Goal: Check status: Check status

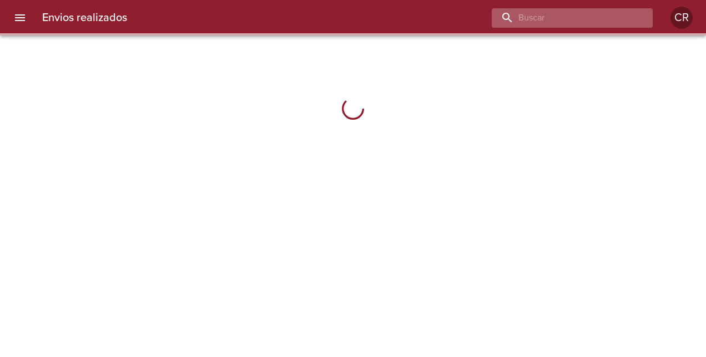
click at [589, 16] on input "buscar" at bounding box center [563, 17] width 142 height 19
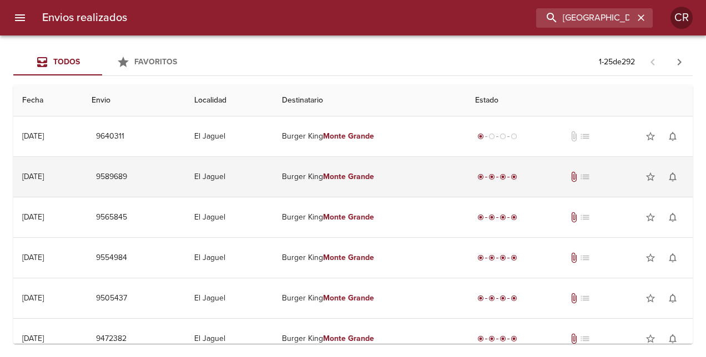
click at [367, 175] on em "Grande" at bounding box center [361, 176] width 26 height 9
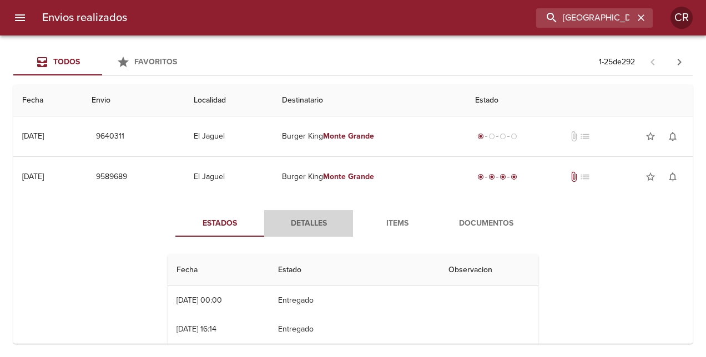
click at [304, 222] on span "Detalles" at bounding box center [308, 224] width 75 height 14
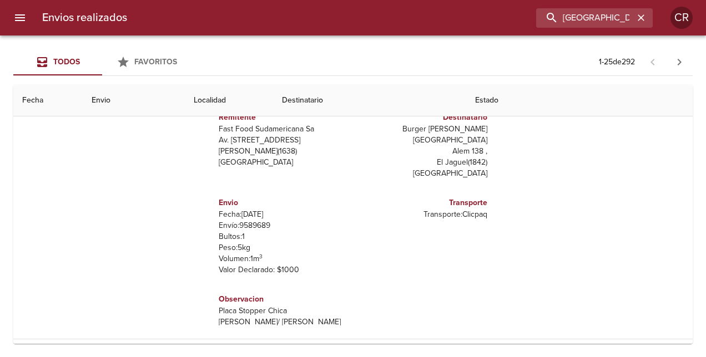
scroll to position [166, 0]
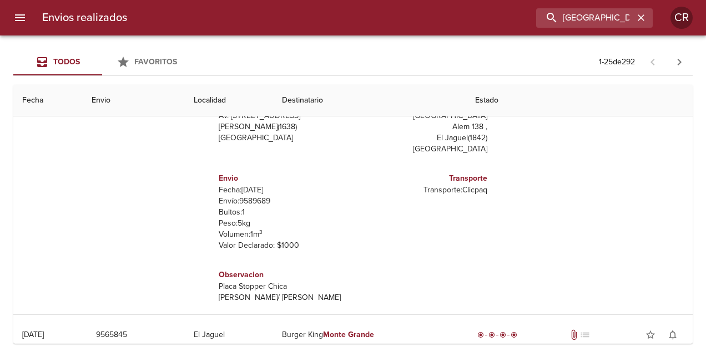
click at [492, 104] on th "Estado" at bounding box center [579, 101] width 226 height 32
click at [493, 99] on th "Estado" at bounding box center [579, 101] width 226 height 32
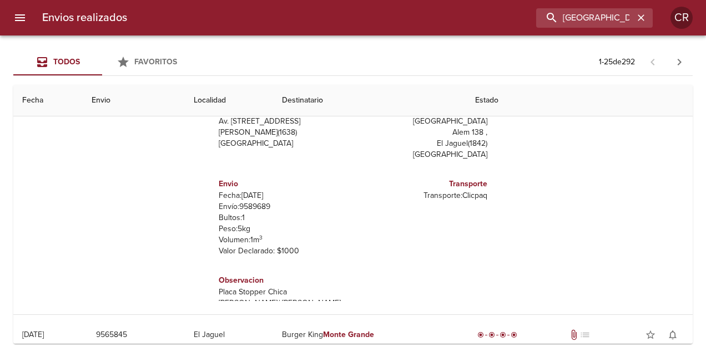
scroll to position [0, 0]
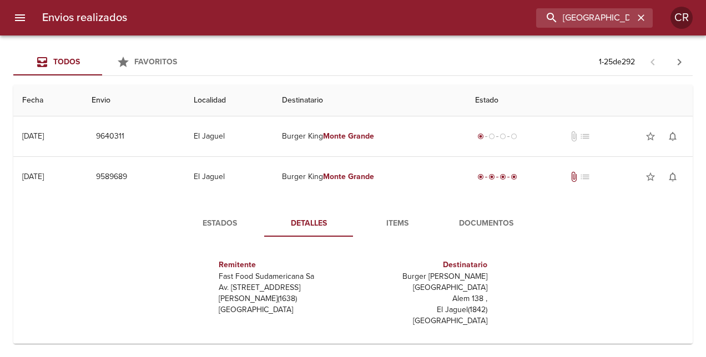
click at [466, 219] on span "Documentos" at bounding box center [485, 224] width 75 height 14
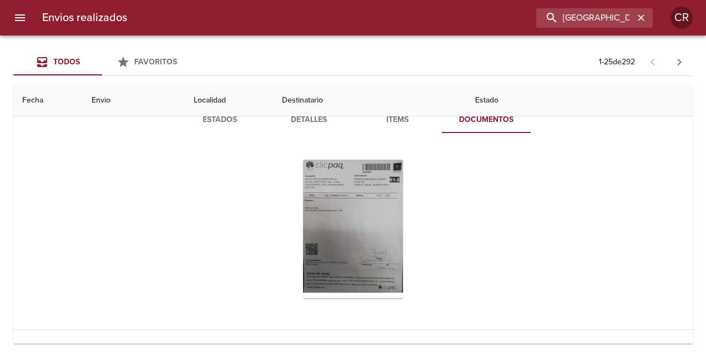
scroll to position [166, 0]
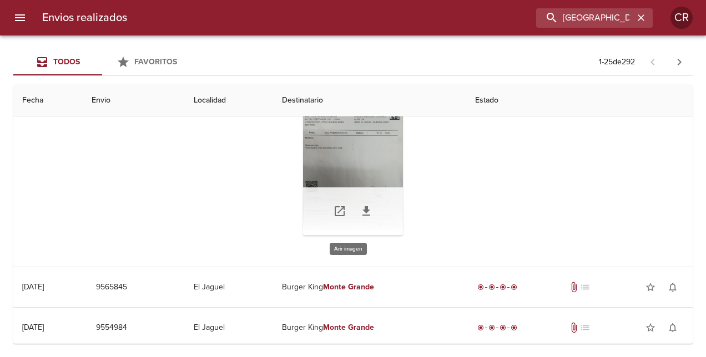
click at [339, 173] on div "Tabla de envíos del cliente" at bounding box center [353, 166] width 100 height 139
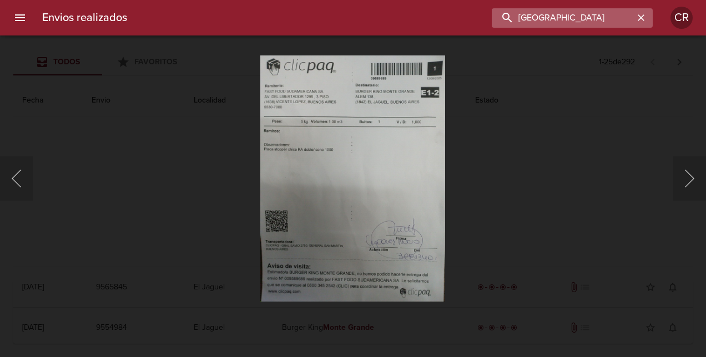
click at [607, 14] on input "[GEOGRAPHIC_DATA]" at bounding box center [563, 17] width 142 height 19
drag, startPoint x: 616, startPoint y: 14, endPoint x: 433, endPoint y: 14, distance: 183.7
click at [433, 14] on div "[GEOGRAPHIC_DATA]" at bounding box center [394, 17] width 517 height 19
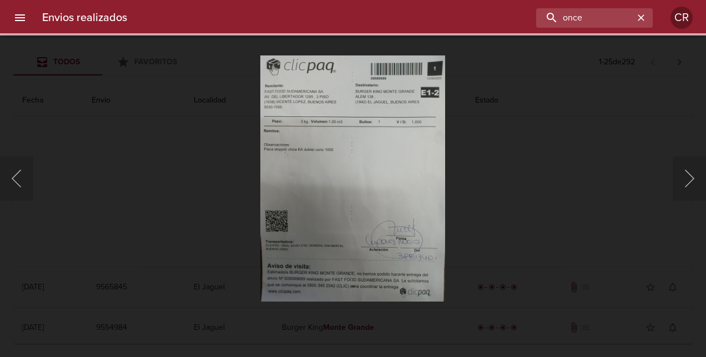
click at [555, 180] on div "Lightbox" at bounding box center [353, 178] width 706 height 357
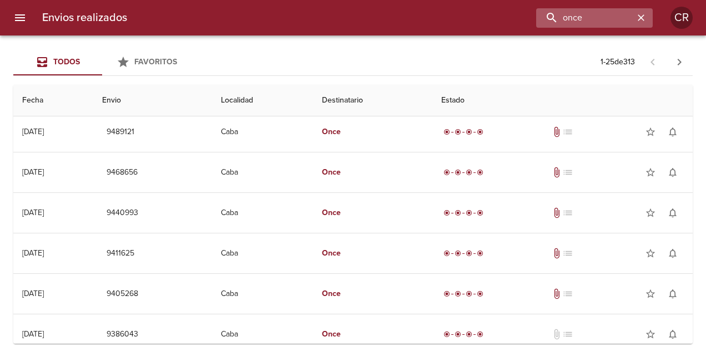
scroll to position [0, 0]
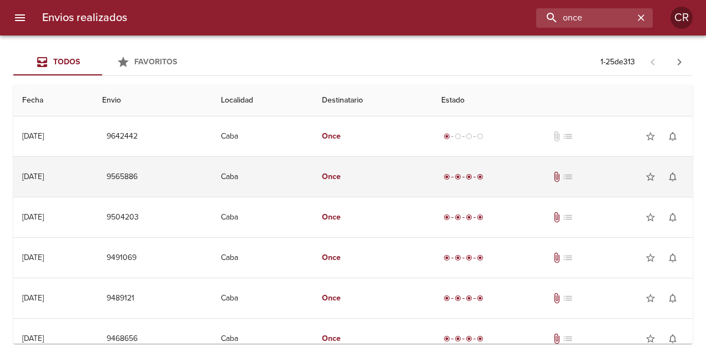
click at [341, 174] on em "Once" at bounding box center [331, 176] width 19 height 9
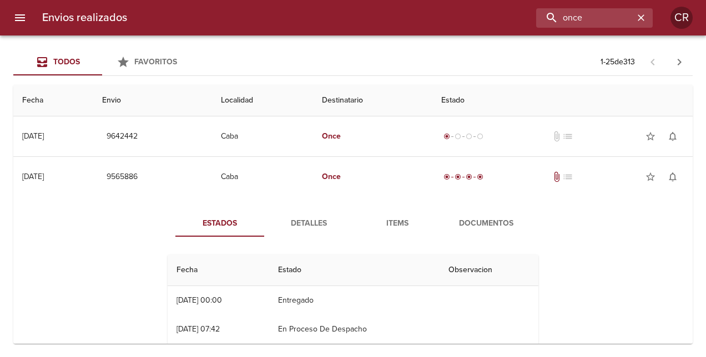
click at [319, 223] on span "Detalles" at bounding box center [308, 224] width 75 height 14
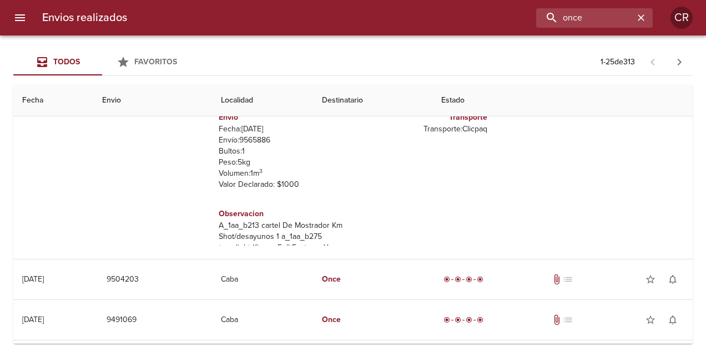
click at [49, 100] on th "Fecha" at bounding box center [53, 101] width 80 height 32
click at [401, 160] on div "Transporte Transporte: Clicpaq" at bounding box center [422, 151] width 139 height 97
click at [620, 178] on div "Estados Detalles Items Documentos Remitente Fast Food Sudamericana Sa Av. [STRE…" at bounding box center [352, 117] width 661 height 284
click at [575, 105] on th "Estado" at bounding box center [562, 101] width 260 height 32
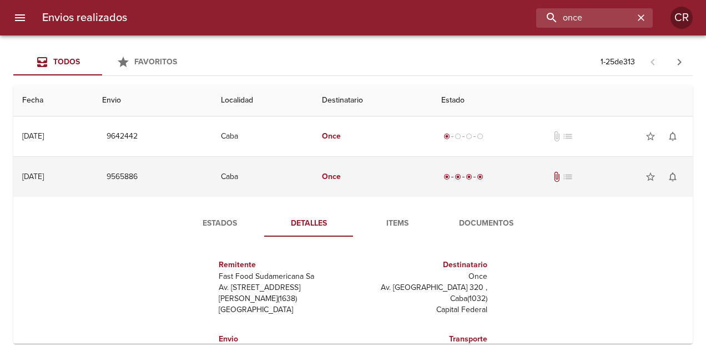
click at [82, 183] on td "[DATE] [DATE]" at bounding box center [53, 177] width 80 height 40
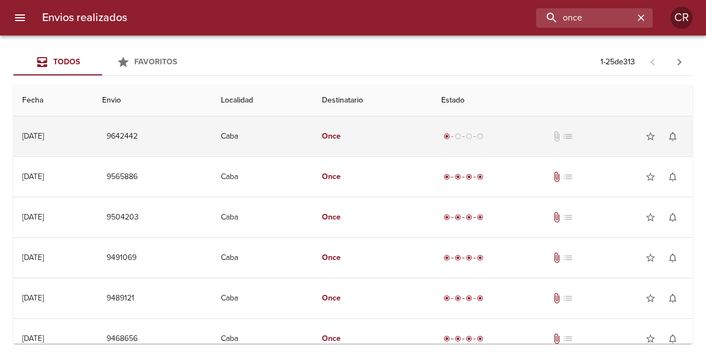
click at [341, 138] on em "Once" at bounding box center [331, 136] width 19 height 9
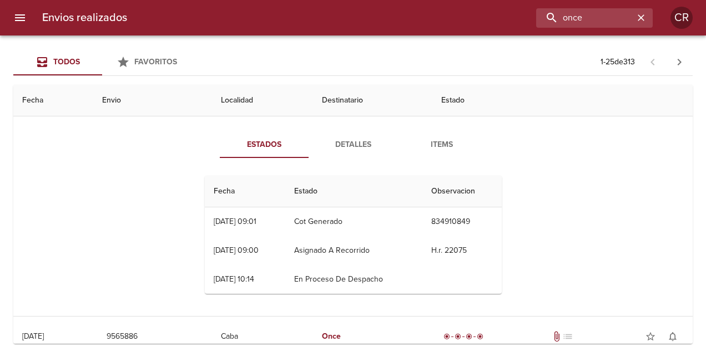
scroll to position [55, 0]
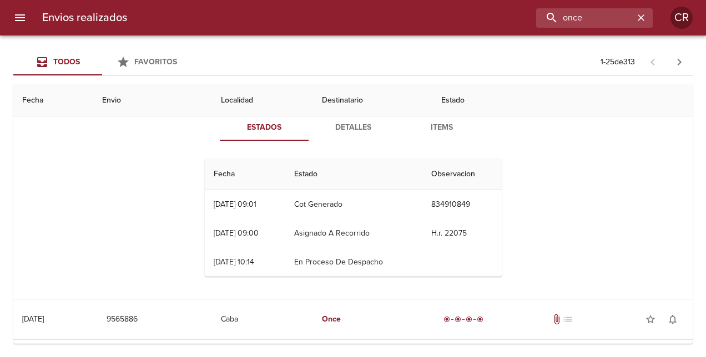
click at [352, 128] on span "Detalles" at bounding box center [352, 128] width 75 height 14
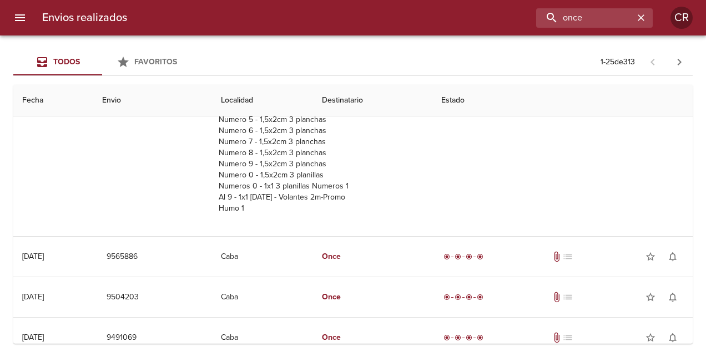
scroll to position [222, 0]
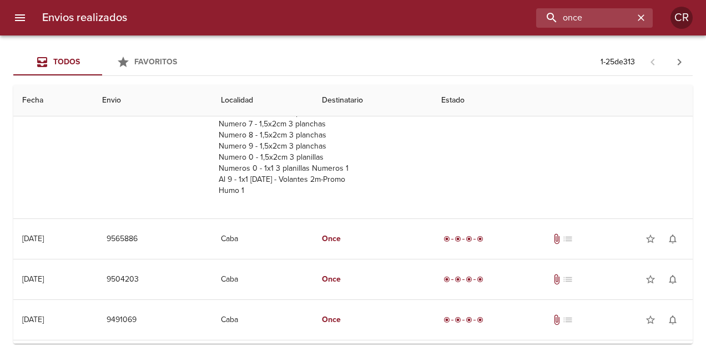
click at [69, 103] on th "Fecha" at bounding box center [53, 101] width 80 height 32
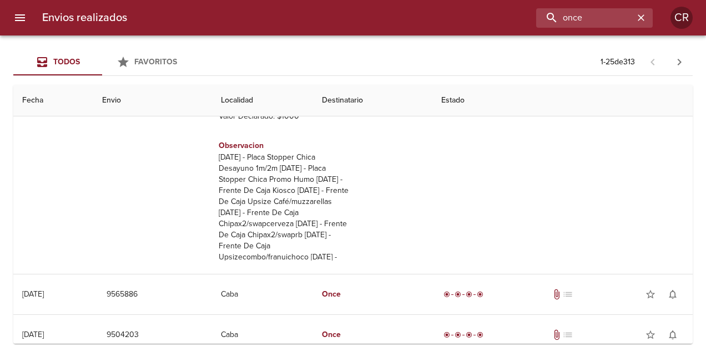
scroll to position [0, 0]
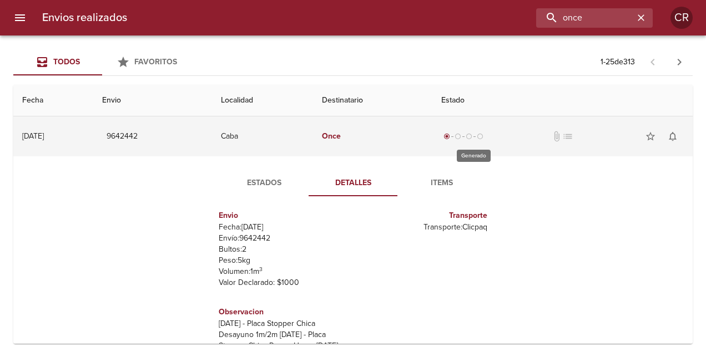
click at [483, 131] on div "radio_button_checked radio_button_unchecked radio_button_unchecked radio_button…" at bounding box center [463, 136] width 44 height 11
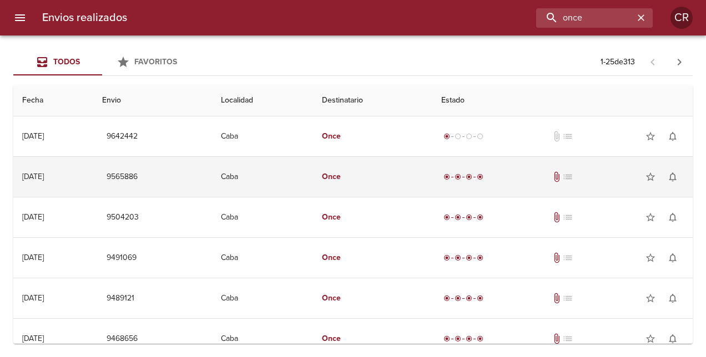
click at [341, 175] on em "Once" at bounding box center [331, 176] width 19 height 9
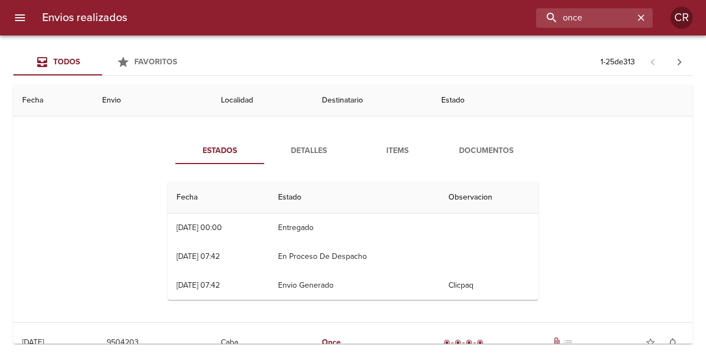
scroll to position [55, 0]
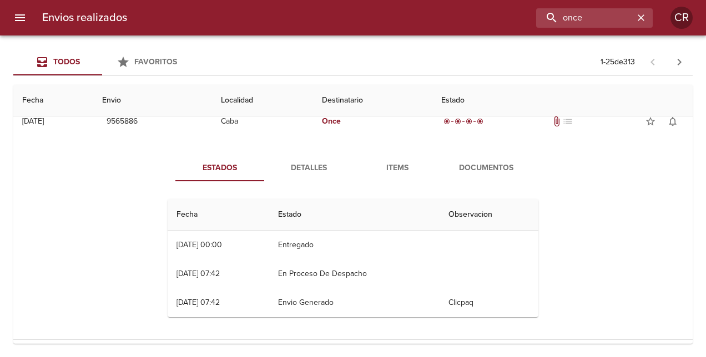
click at [304, 169] on span "Detalles" at bounding box center [308, 168] width 75 height 14
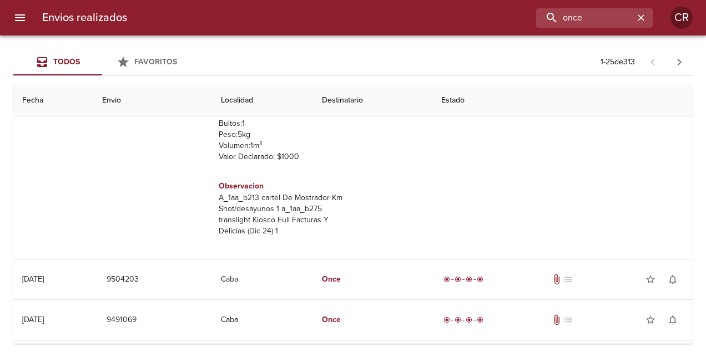
scroll to position [277, 0]
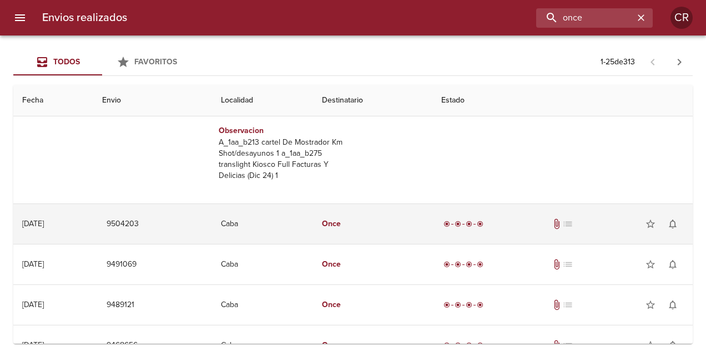
click at [341, 220] on em "Once" at bounding box center [331, 223] width 19 height 9
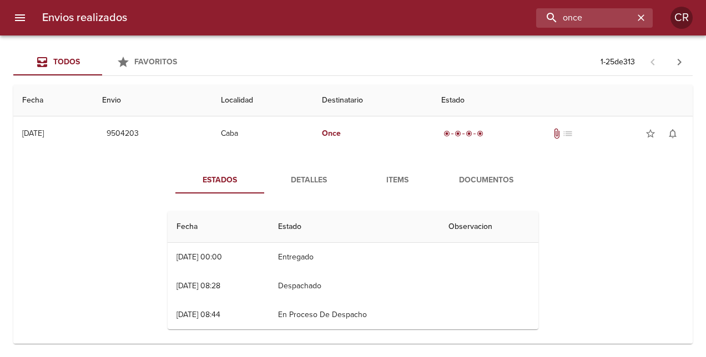
scroll to position [444, 0]
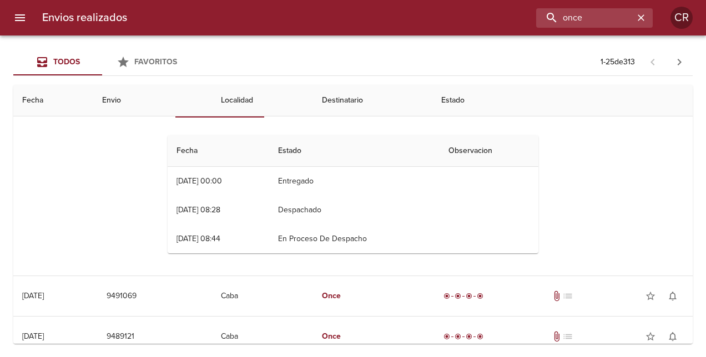
click at [318, 151] on th "Estado" at bounding box center [354, 151] width 171 height 32
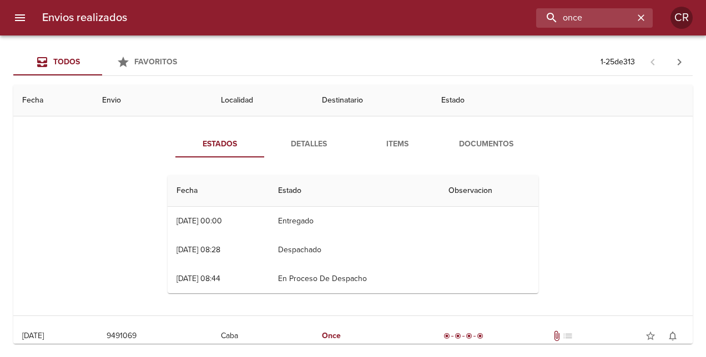
scroll to position [388, 0]
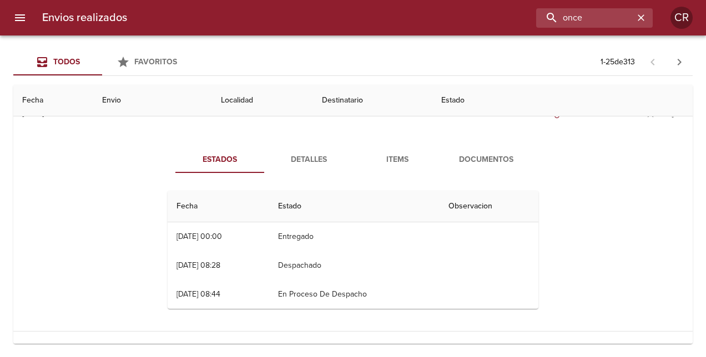
click at [314, 156] on span "Detalles" at bounding box center [308, 160] width 75 height 14
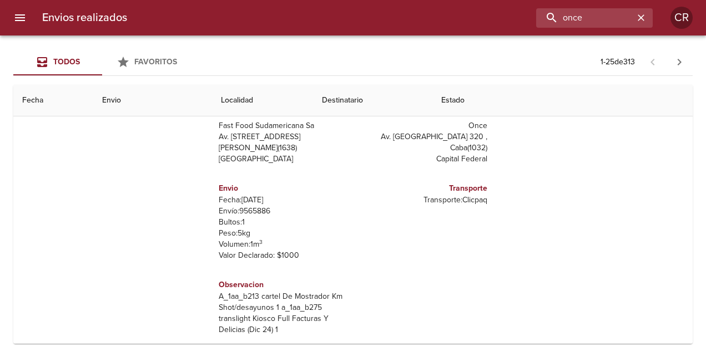
scroll to position [55, 0]
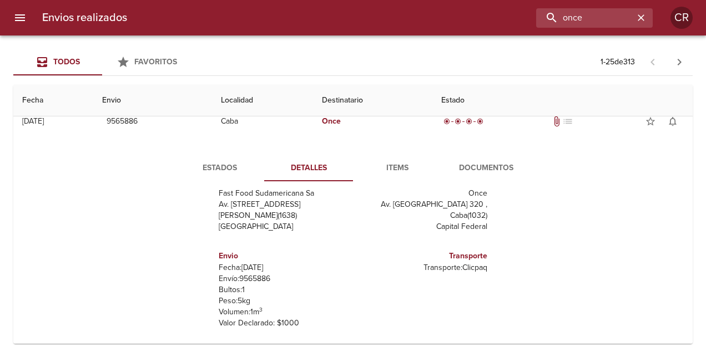
click at [580, 99] on th "Estado" at bounding box center [562, 101] width 260 height 32
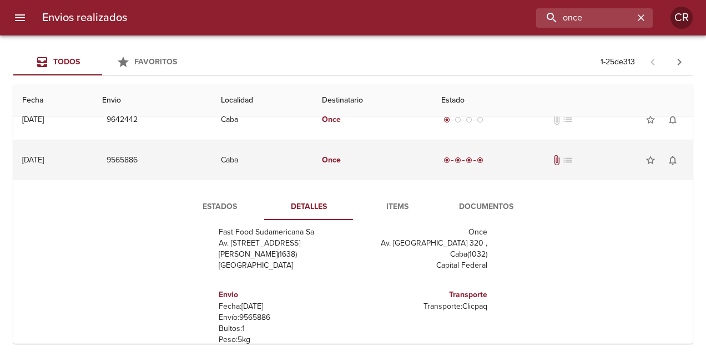
scroll to position [0, 0]
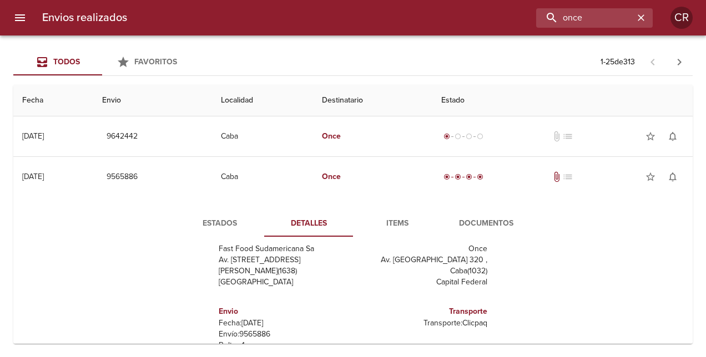
click at [538, 98] on th "Estado" at bounding box center [562, 101] width 260 height 32
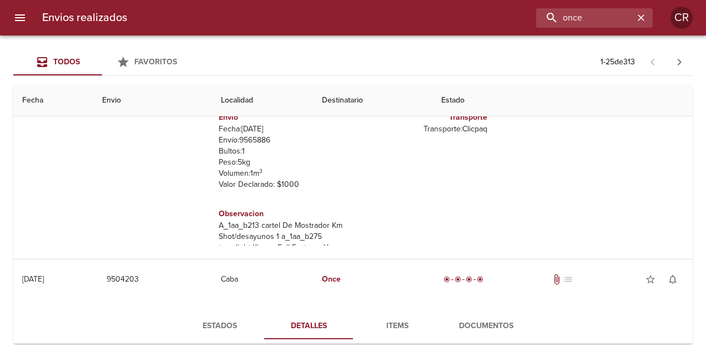
click at [409, 102] on th "Destinatario" at bounding box center [372, 101] width 119 height 32
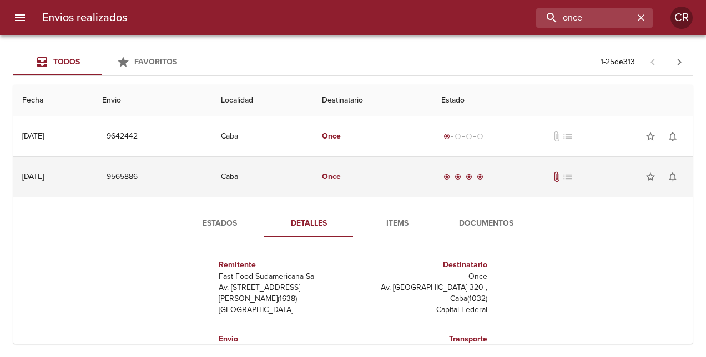
click at [421, 175] on td "Once" at bounding box center [372, 177] width 119 height 40
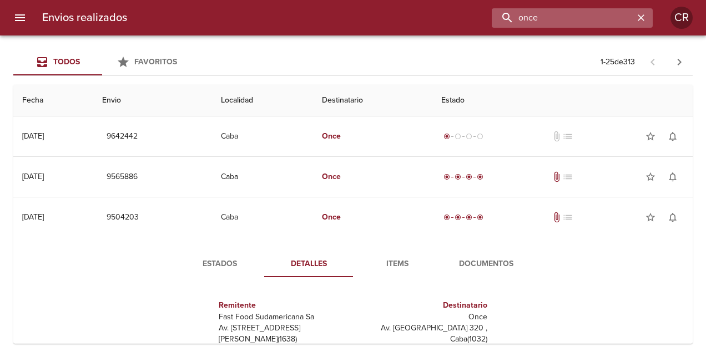
drag, startPoint x: 596, startPoint y: 19, endPoint x: 545, endPoint y: 20, distance: 51.1
click at [545, 20] on input "once" at bounding box center [563, 17] width 142 height 19
drag, startPoint x: 545, startPoint y: 20, endPoint x: 456, endPoint y: 26, distance: 89.0
click at [456, 26] on div "once" at bounding box center [394, 17] width 517 height 19
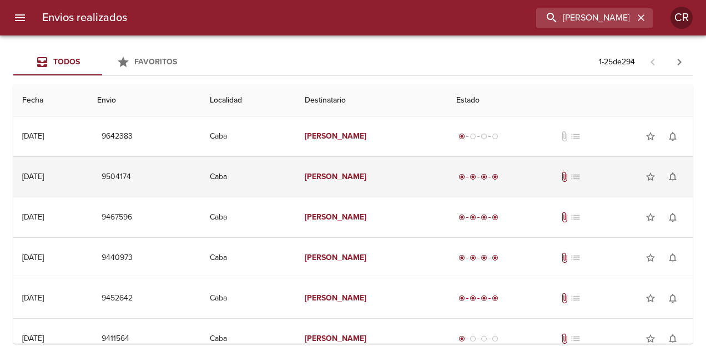
click at [351, 175] on em "[PERSON_NAME]" at bounding box center [336, 176] width 62 height 9
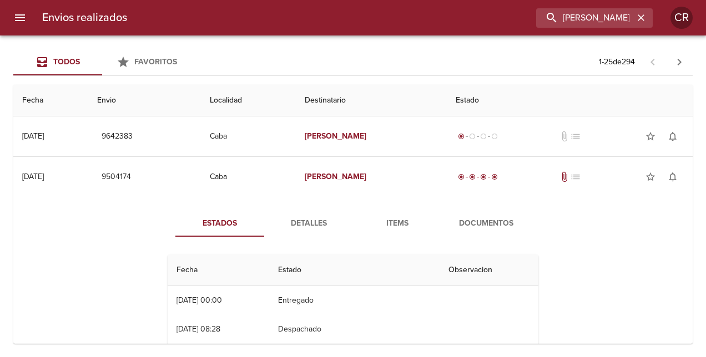
click at [311, 217] on span "Detalles" at bounding box center [308, 224] width 75 height 14
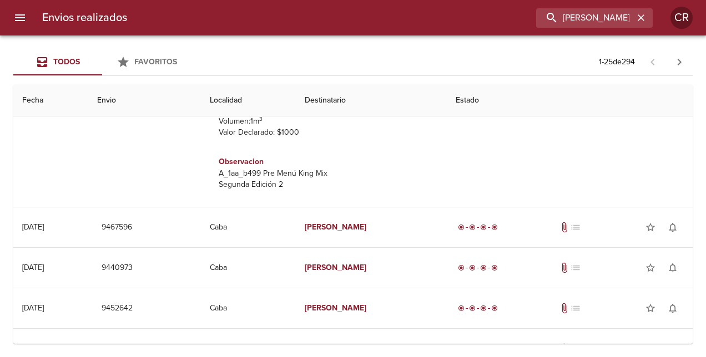
scroll to position [277, 0]
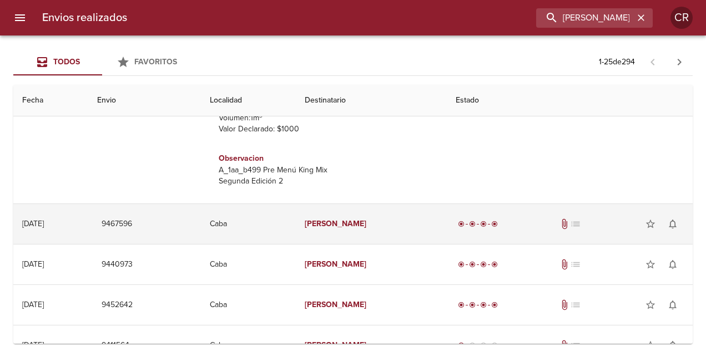
click at [357, 220] on em "[PERSON_NAME]" at bounding box center [336, 223] width 62 height 9
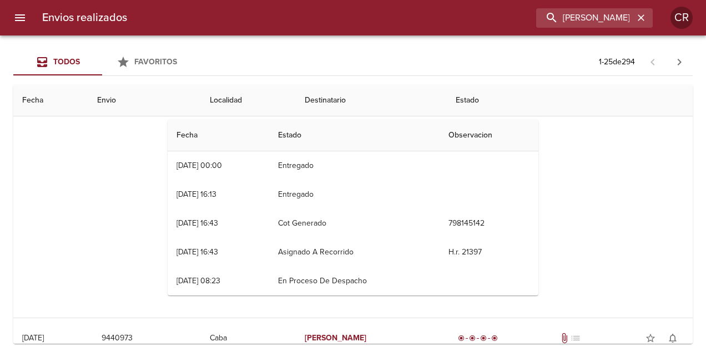
scroll to position [388, 0]
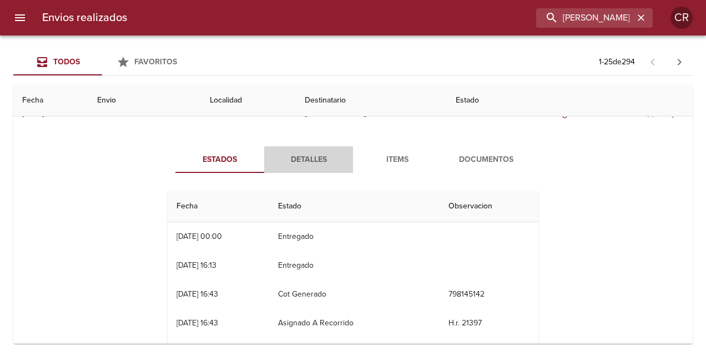
click at [314, 162] on span "Detalles" at bounding box center [308, 160] width 75 height 14
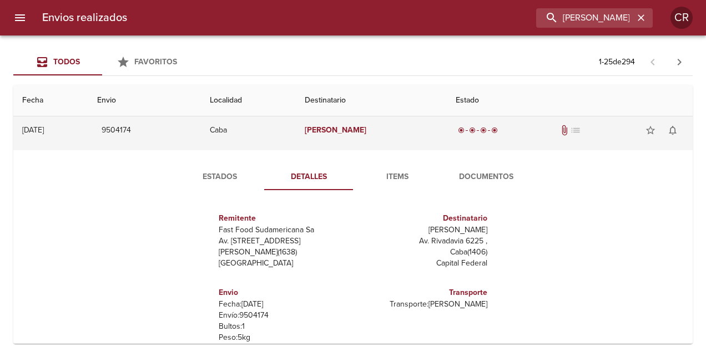
scroll to position [0, 0]
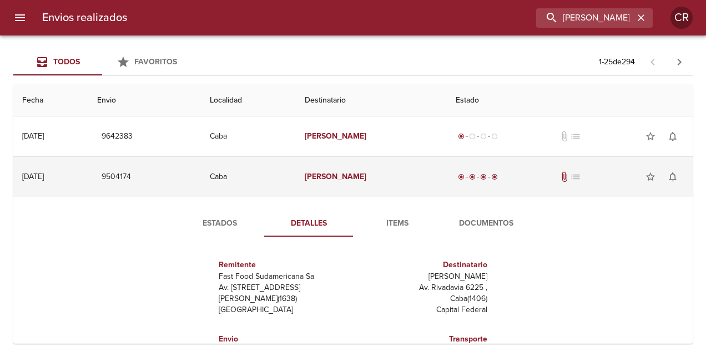
click at [196, 179] on td "9504174" at bounding box center [144, 177] width 112 height 40
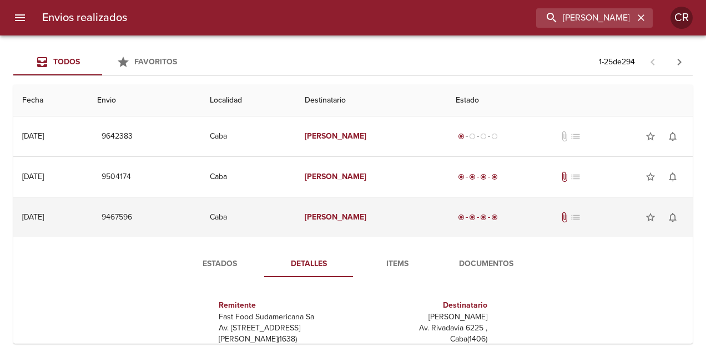
click at [189, 226] on td "9467596" at bounding box center [144, 218] width 112 height 40
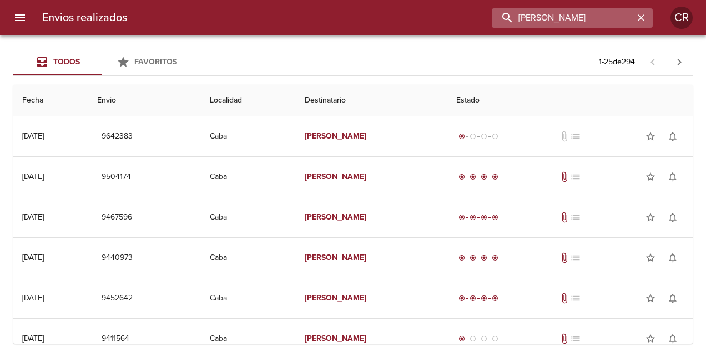
drag, startPoint x: 591, startPoint y: 17, endPoint x: 517, endPoint y: 21, distance: 74.5
click at [517, 21] on input "[PERSON_NAME]" at bounding box center [563, 17] width 142 height 19
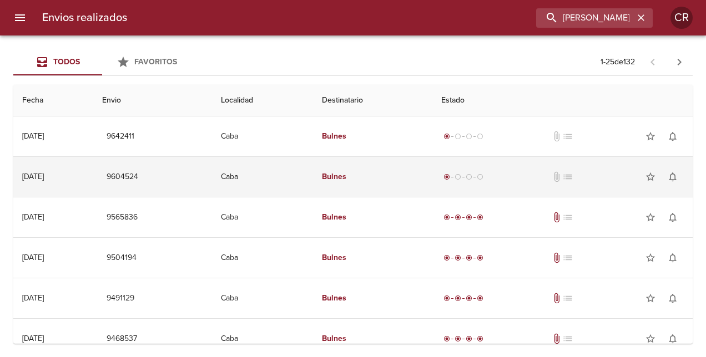
click at [346, 176] on em "Bulnes" at bounding box center [334, 176] width 24 height 9
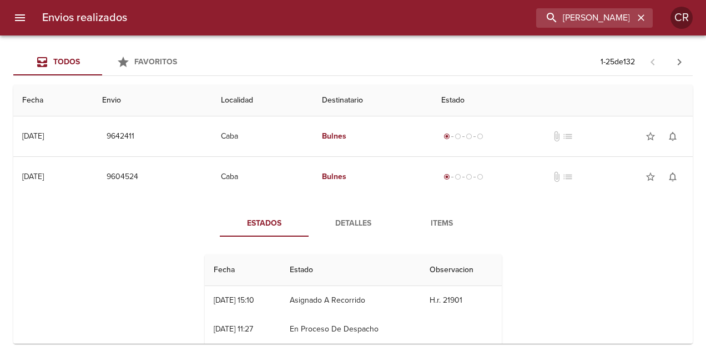
click at [357, 217] on span "Detalles" at bounding box center [352, 224] width 75 height 14
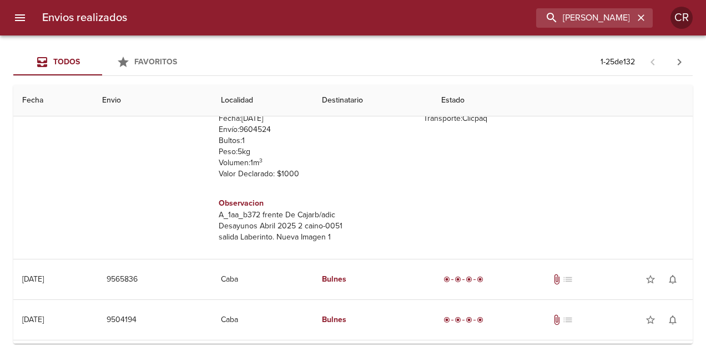
scroll to position [17, 0]
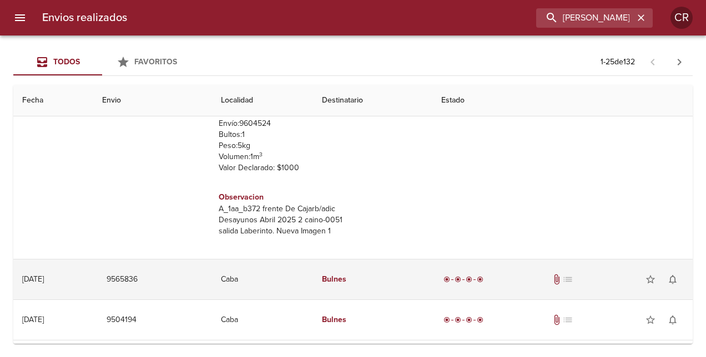
click at [346, 275] on em "Bulnes" at bounding box center [334, 279] width 24 height 9
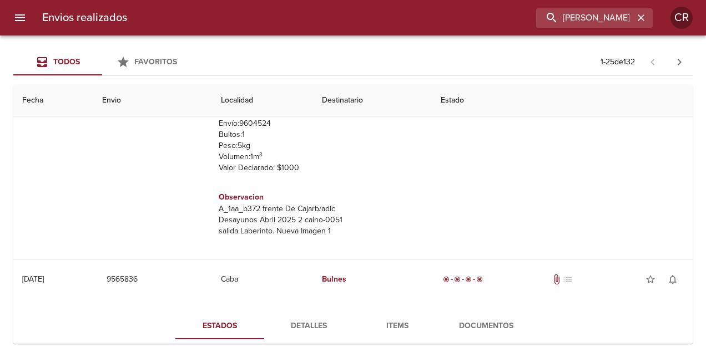
scroll to position [388, 0]
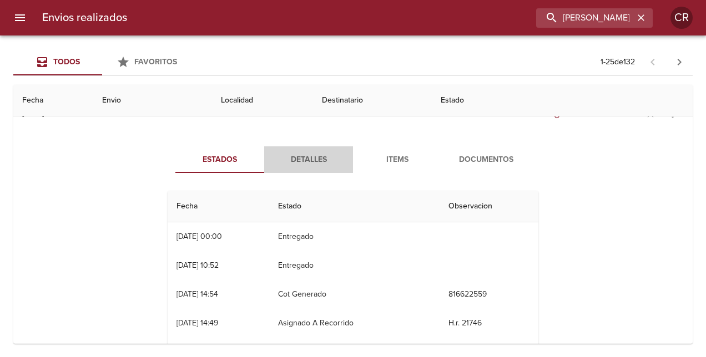
click at [320, 156] on span "Detalles" at bounding box center [308, 160] width 75 height 14
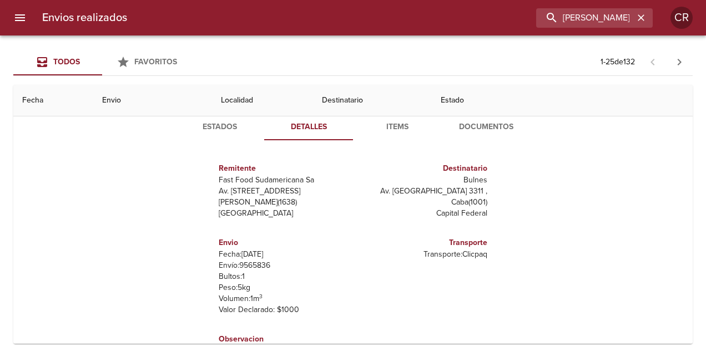
scroll to position [333, 0]
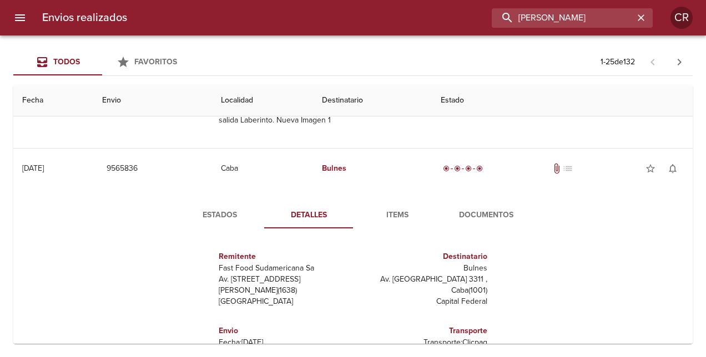
drag, startPoint x: 502, startPoint y: 18, endPoint x: 493, endPoint y: 18, distance: 8.9
click at [493, 18] on div "[PERSON_NAME]" at bounding box center [394, 17] width 517 height 19
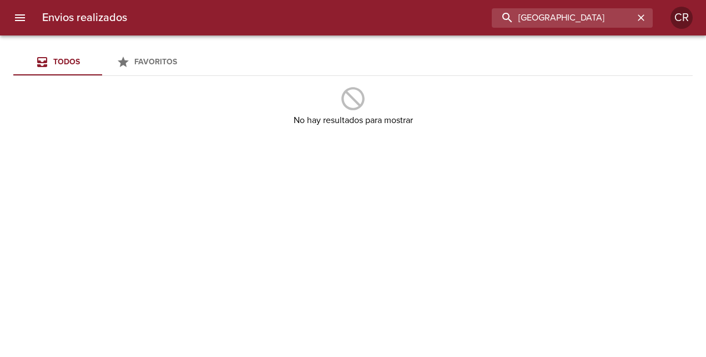
drag, startPoint x: 469, startPoint y: 16, endPoint x: 422, endPoint y: 21, distance: 47.5
click at [422, 21] on div "[GEOGRAPHIC_DATA]" at bounding box center [394, 17] width 517 height 19
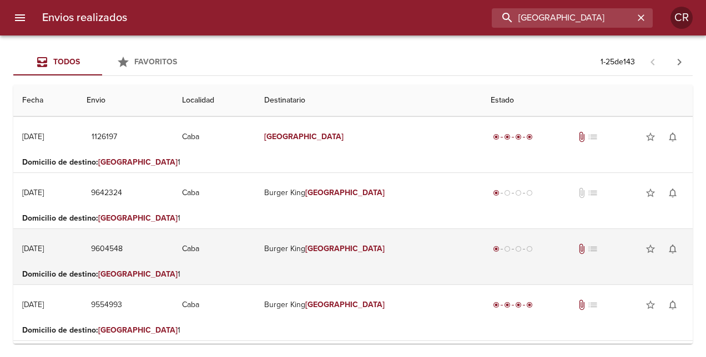
scroll to position [111, 0]
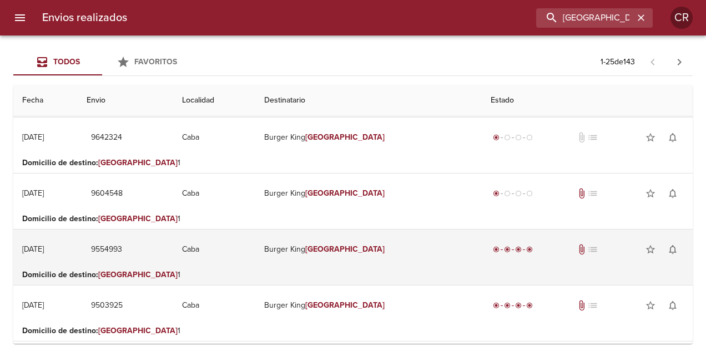
click at [372, 247] on em "[GEOGRAPHIC_DATA]" at bounding box center [344, 249] width 79 height 9
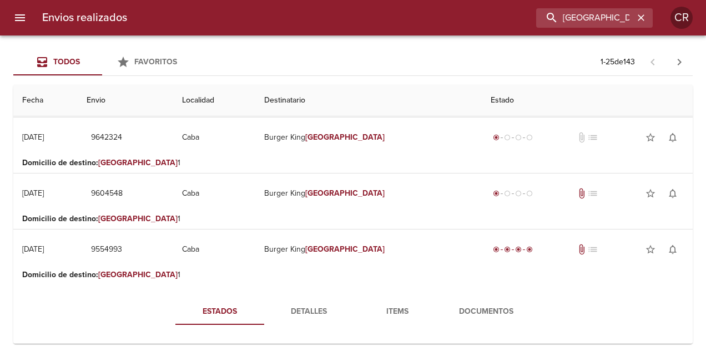
scroll to position [277, 0]
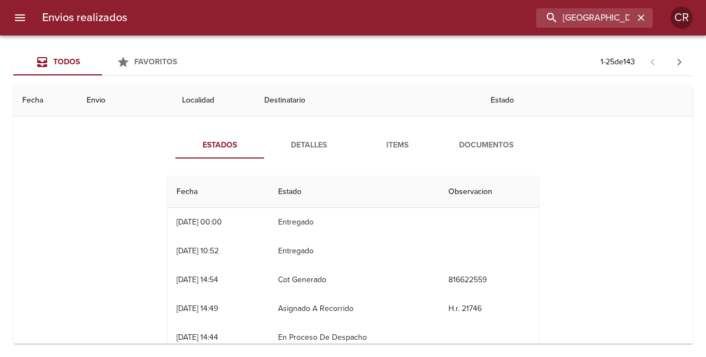
click at [312, 144] on span "Detalles" at bounding box center [308, 146] width 75 height 14
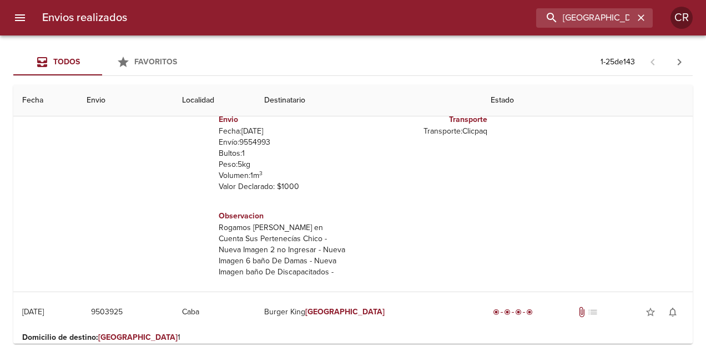
scroll to position [0, 0]
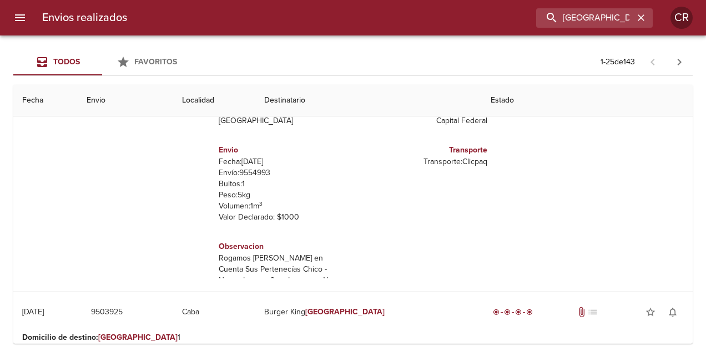
click at [255, 102] on th "Localidad" at bounding box center [214, 101] width 82 height 32
click at [627, 110] on th "Estado" at bounding box center [587, 101] width 211 height 32
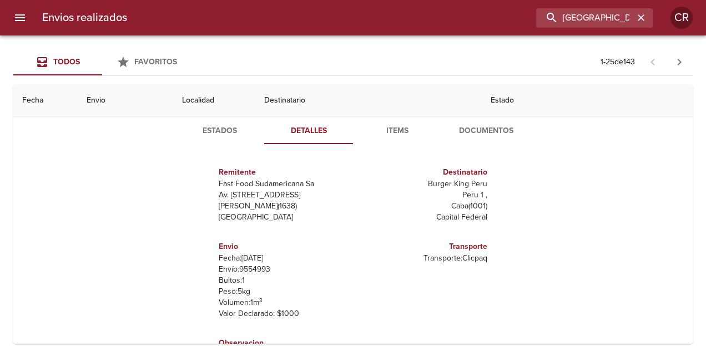
scroll to position [111, 0]
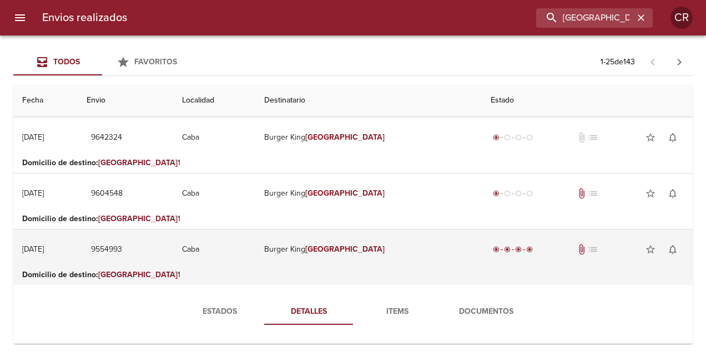
click at [255, 249] on td "Caba" at bounding box center [214, 250] width 82 height 40
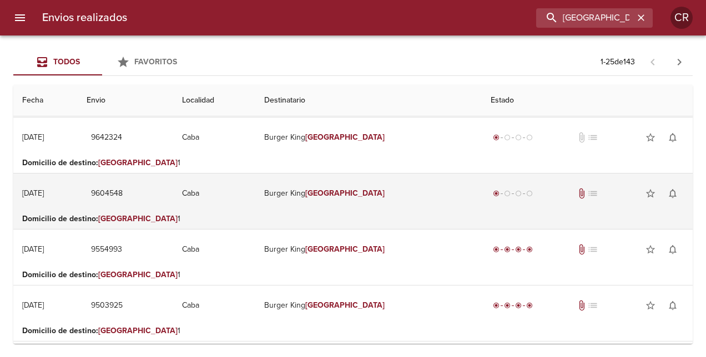
click at [353, 195] on td "Burger King Peru" at bounding box center [368, 194] width 226 height 40
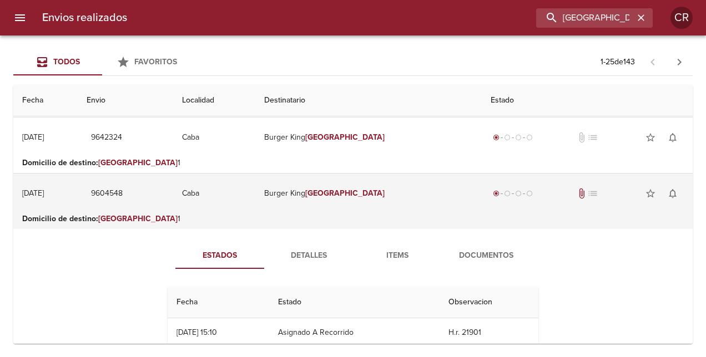
scroll to position [277, 0]
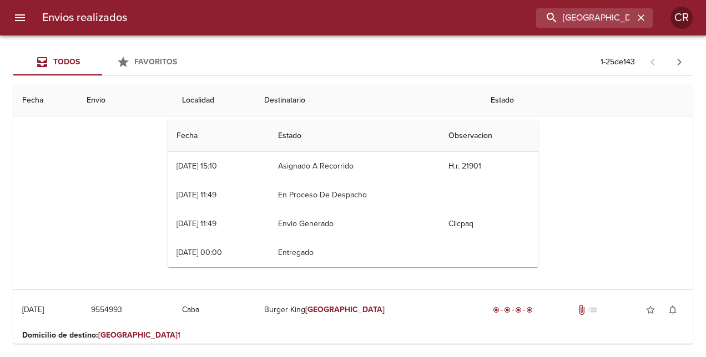
click at [309, 134] on th "Estado" at bounding box center [354, 136] width 171 height 32
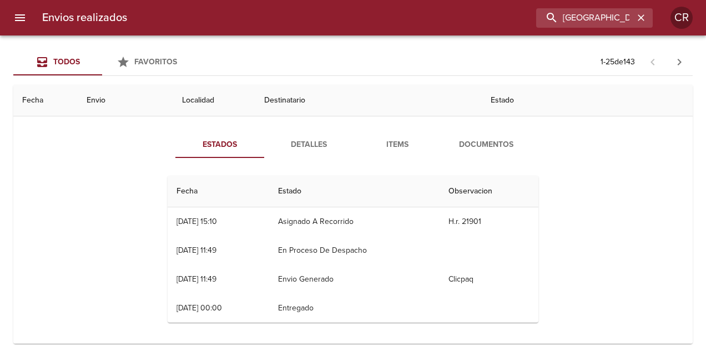
click at [308, 144] on span "Detalles" at bounding box center [308, 145] width 75 height 14
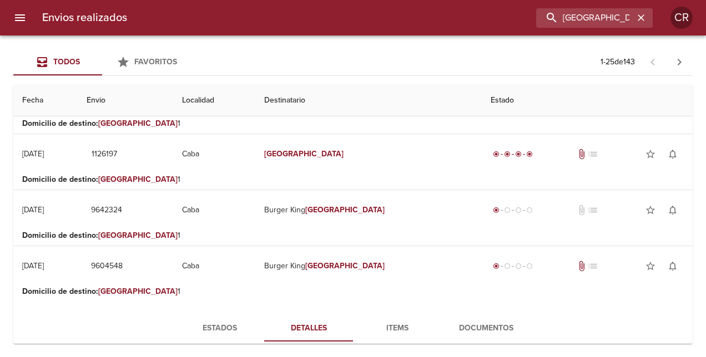
scroll to position [0, 0]
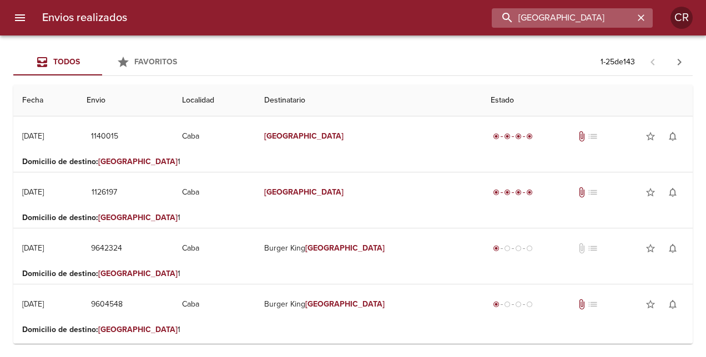
drag, startPoint x: 600, startPoint y: 19, endPoint x: 526, endPoint y: 19, distance: 74.4
click at [526, 19] on input "[GEOGRAPHIC_DATA]" at bounding box center [563, 17] width 142 height 19
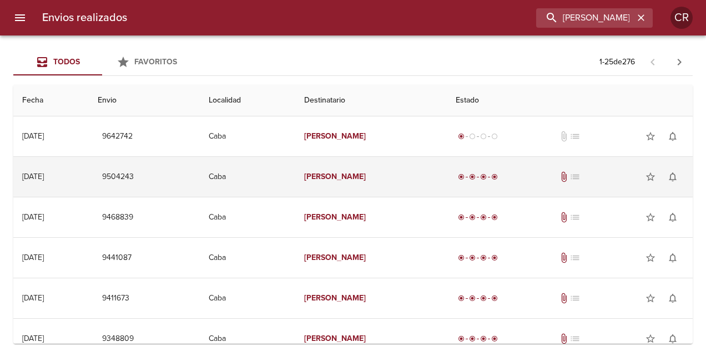
click at [360, 174] on em "[PERSON_NAME]" at bounding box center [335, 176] width 62 height 9
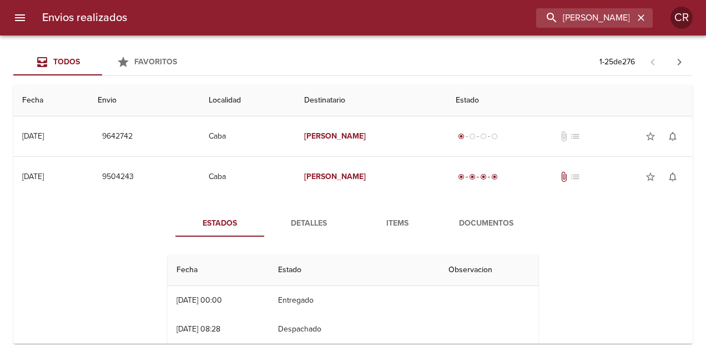
click at [310, 223] on span "Detalles" at bounding box center [308, 224] width 75 height 14
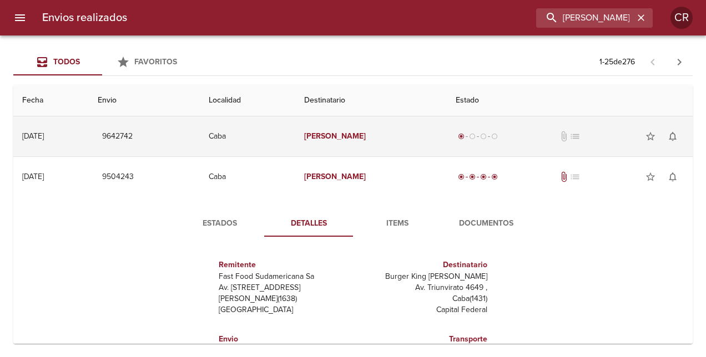
click at [353, 134] on em "[PERSON_NAME]" at bounding box center [335, 136] width 62 height 9
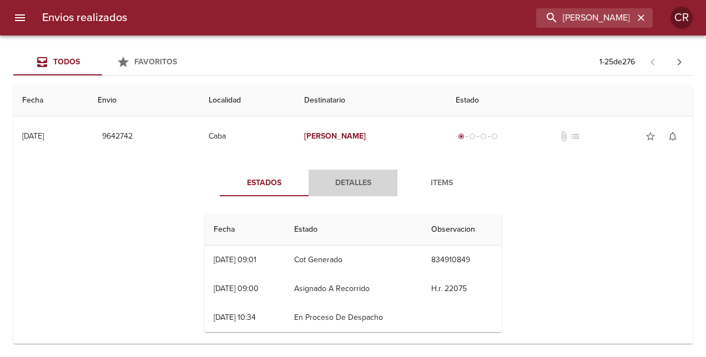
drag, startPoint x: 356, startPoint y: 186, endPoint x: 339, endPoint y: 184, distance: 17.3
click at [356, 186] on span "Detalles" at bounding box center [352, 183] width 75 height 14
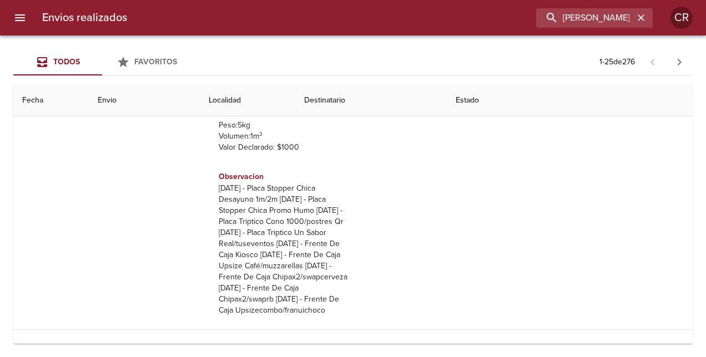
scroll to position [111, 0]
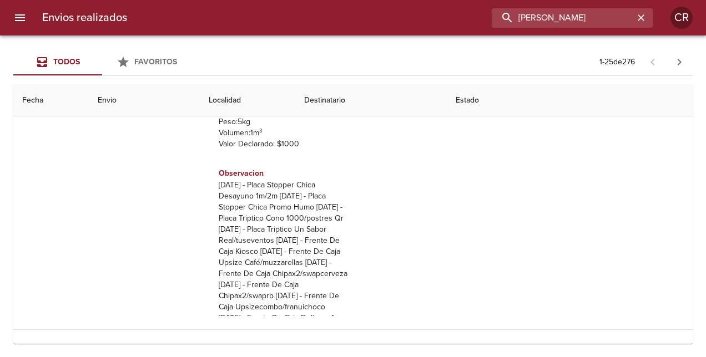
drag, startPoint x: 601, startPoint y: 13, endPoint x: 476, endPoint y: 22, distance: 126.3
click at [476, 22] on div "[PERSON_NAME]" at bounding box center [394, 17] width 517 height 19
type input "v"
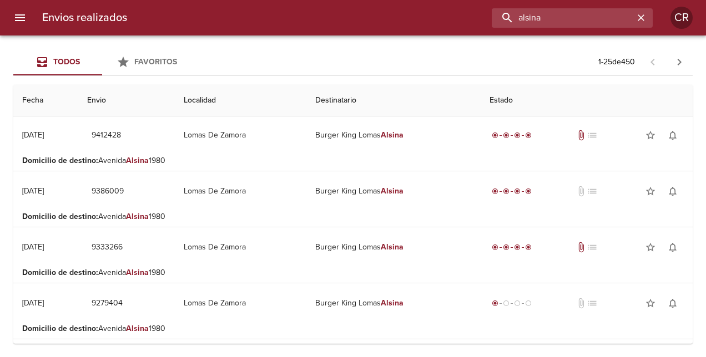
scroll to position [0, 0]
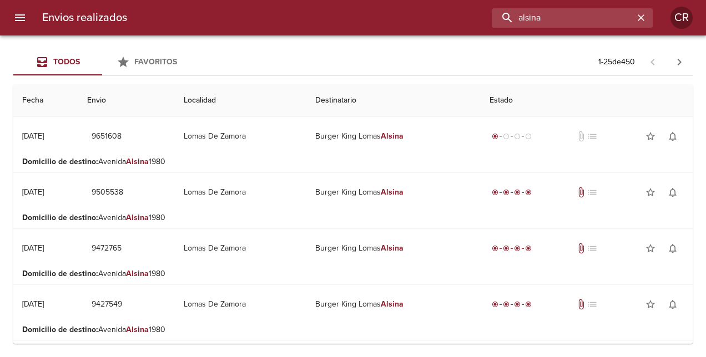
drag, startPoint x: 570, startPoint y: 16, endPoint x: 488, endPoint y: 22, distance: 82.9
click at [488, 22] on div "alsina" at bounding box center [394, 17] width 517 height 19
type input "[PERSON_NAME]"
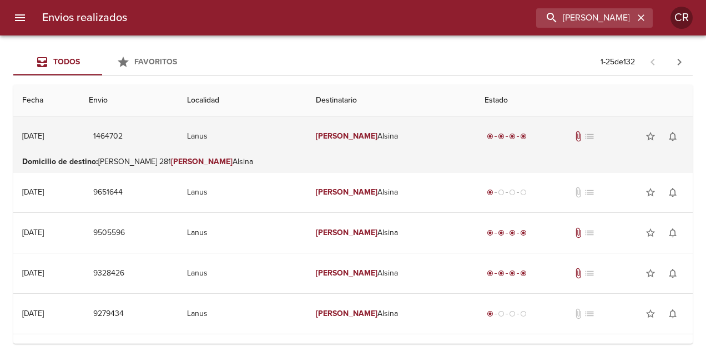
click at [377, 137] on em "[PERSON_NAME]" at bounding box center [347, 136] width 62 height 9
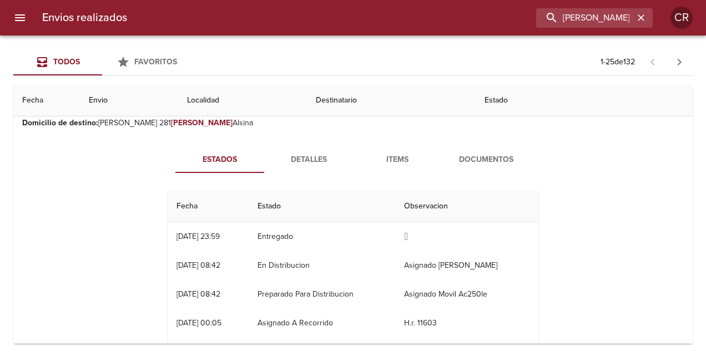
scroll to position [55, 0]
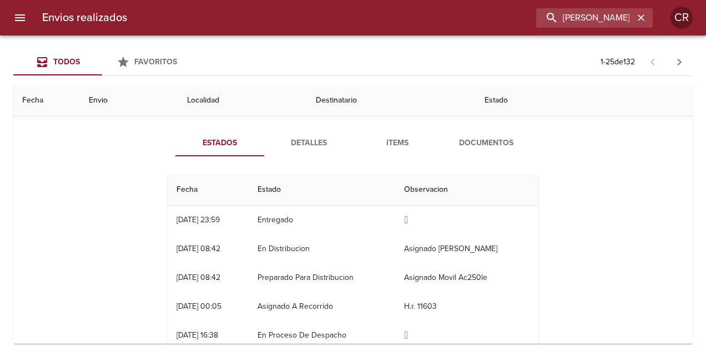
click at [306, 146] on span "Detalles" at bounding box center [308, 143] width 75 height 14
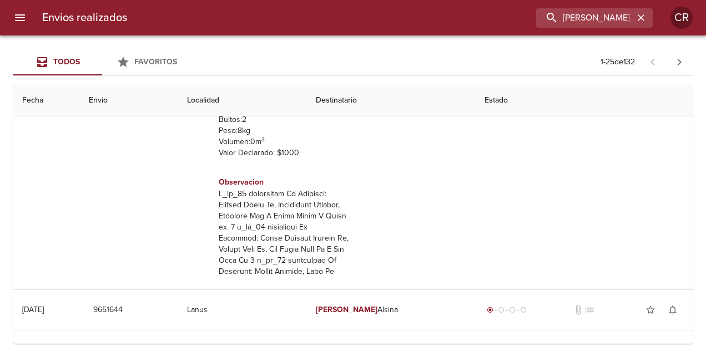
scroll to position [72, 0]
click at [307, 101] on th "Localidad" at bounding box center [242, 101] width 129 height 32
click at [603, 103] on th "Estado" at bounding box center [584, 101] width 217 height 32
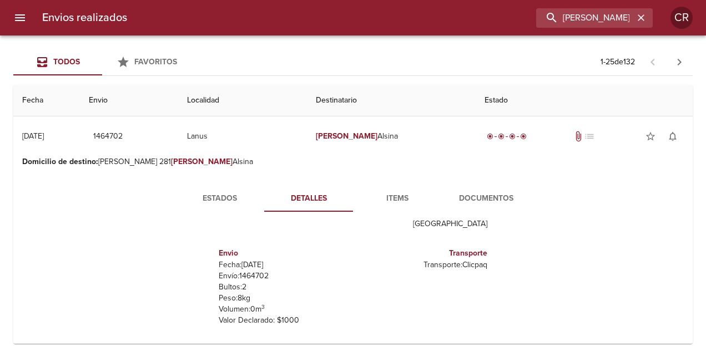
click at [368, 105] on th "Destinatario" at bounding box center [391, 101] width 168 height 32
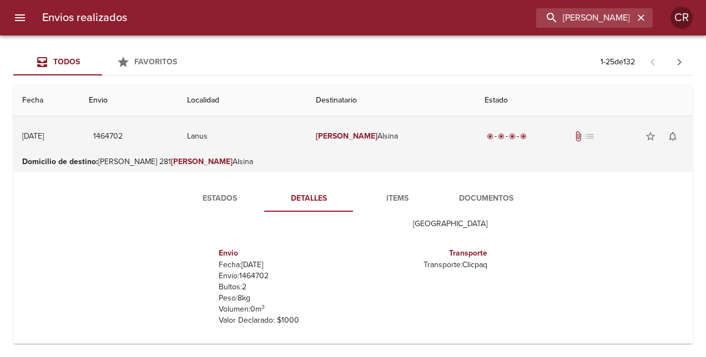
click at [440, 143] on td "[PERSON_NAME]" at bounding box center [391, 137] width 168 height 40
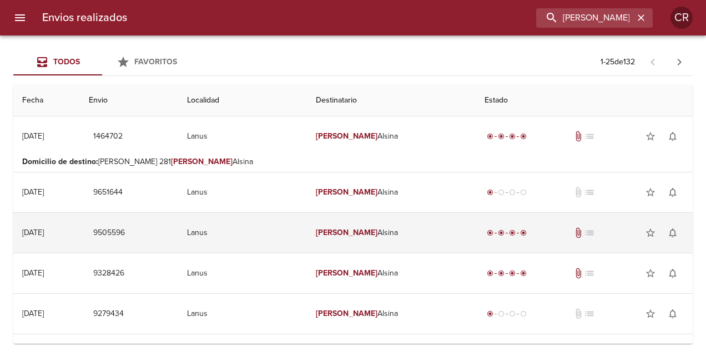
click at [377, 235] on em "[PERSON_NAME]" at bounding box center [347, 232] width 62 height 9
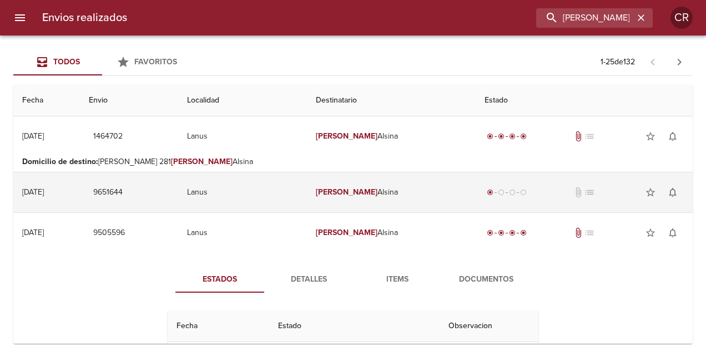
scroll to position [111, 0]
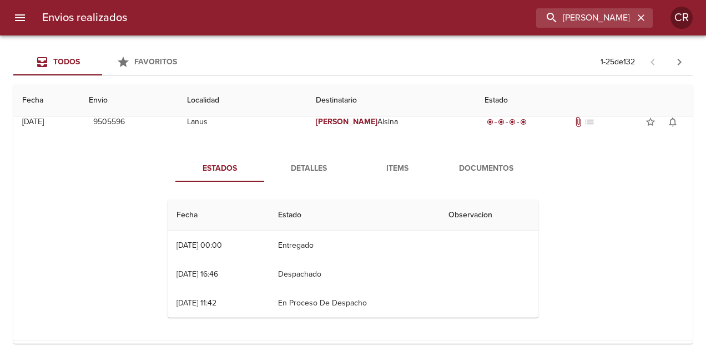
click at [317, 164] on span "Detalles" at bounding box center [308, 169] width 75 height 14
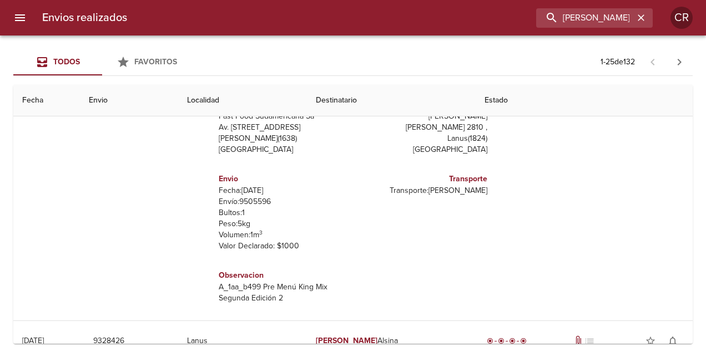
scroll to position [166, 0]
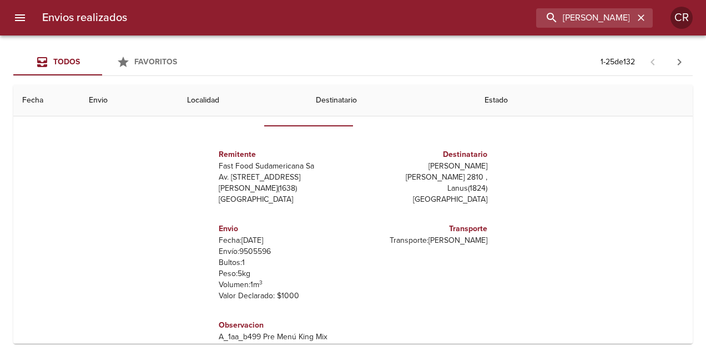
click at [587, 107] on th "Estado" at bounding box center [584, 101] width 217 height 32
click at [440, 104] on th "Destinatario" at bounding box center [391, 101] width 168 height 32
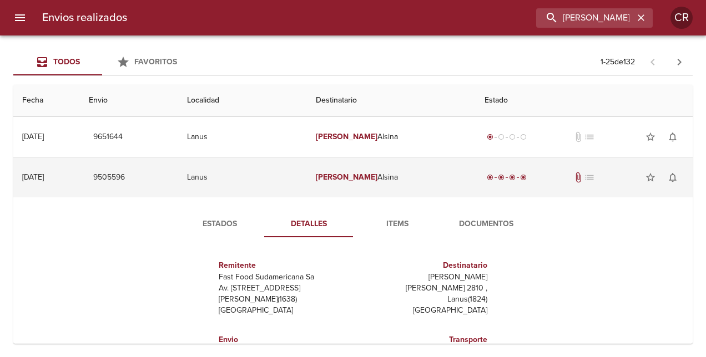
click at [307, 181] on td "Lanus" at bounding box center [242, 178] width 129 height 40
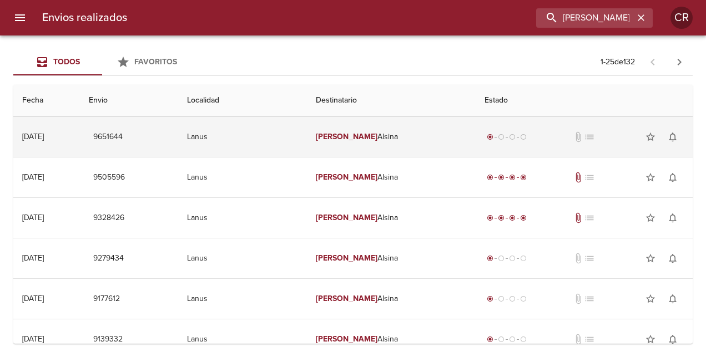
click at [307, 136] on td "Lanus" at bounding box center [242, 137] width 129 height 40
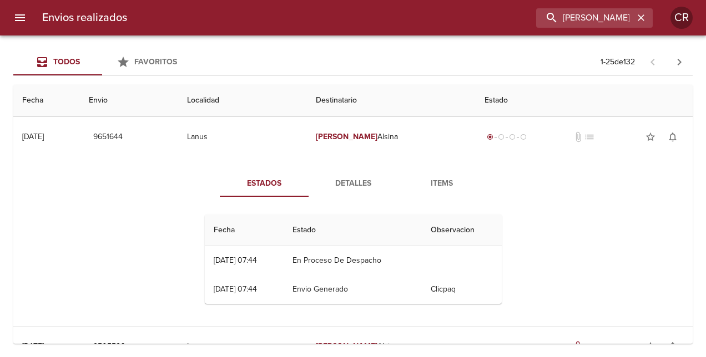
click at [344, 183] on span "Detalles" at bounding box center [352, 184] width 75 height 14
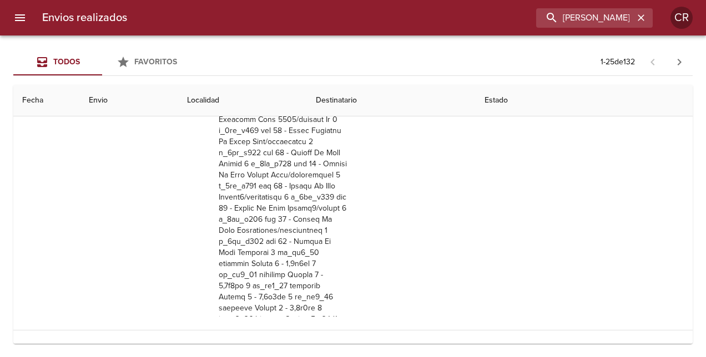
scroll to position [161, 0]
